Goal: Transaction & Acquisition: Purchase product/service

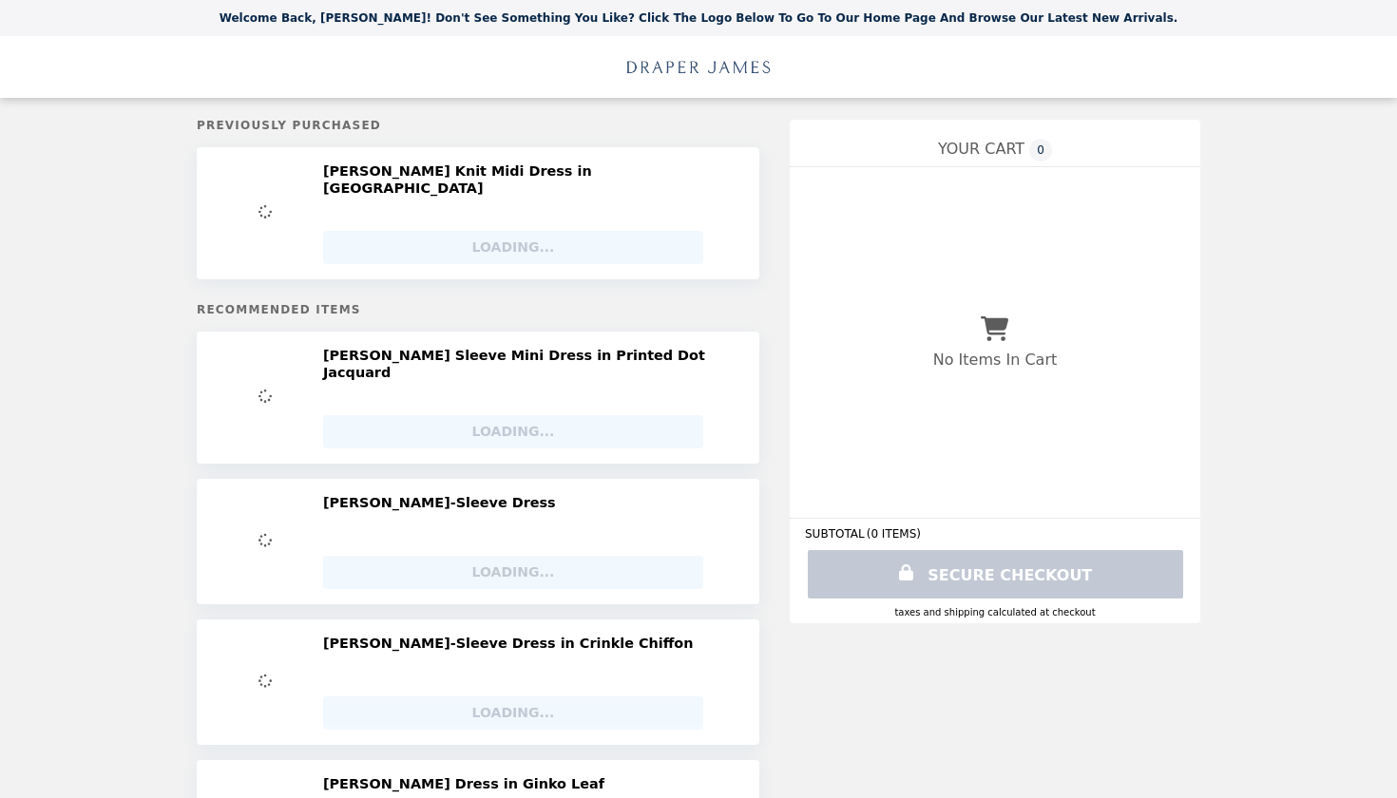
select select "**********"
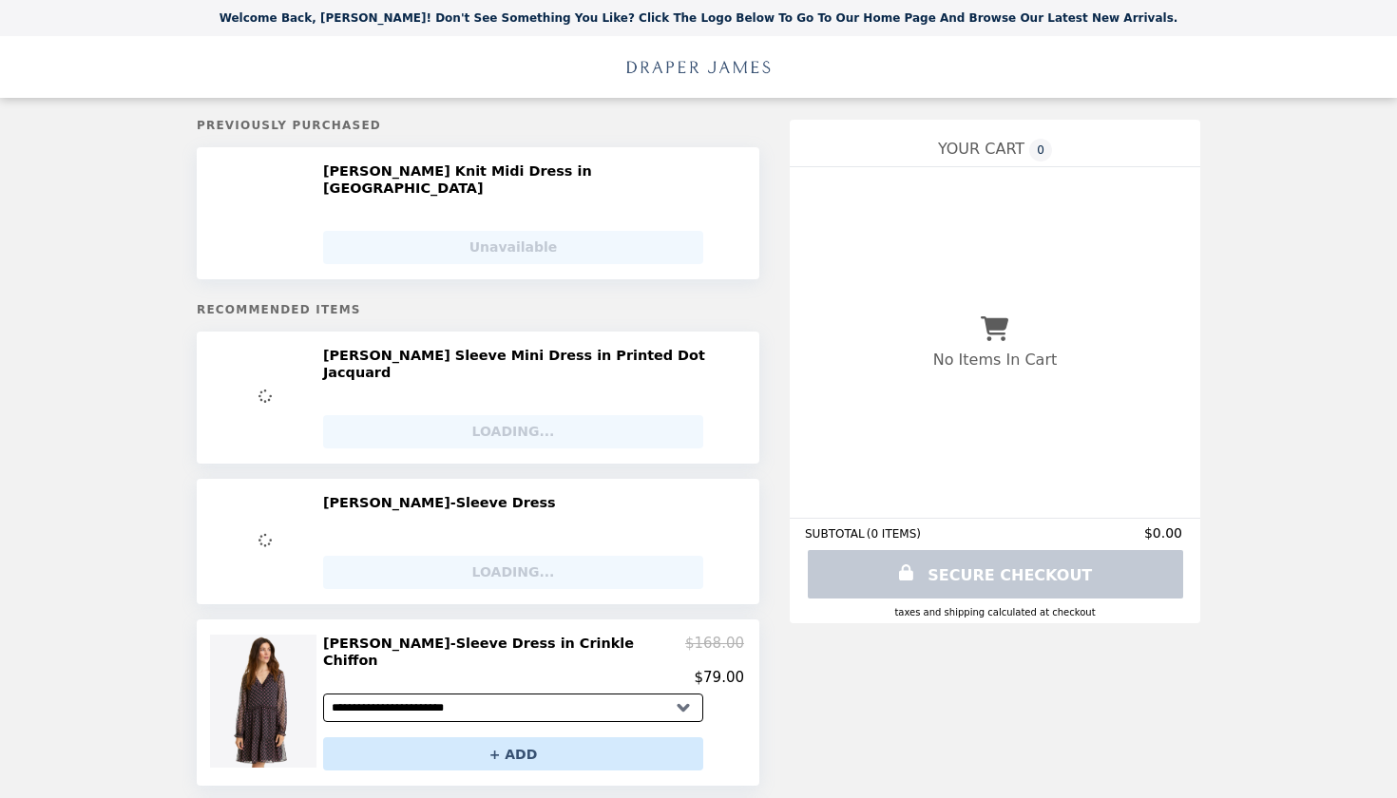
select select "**********"
